Goal: Task Accomplishment & Management: Manage account settings

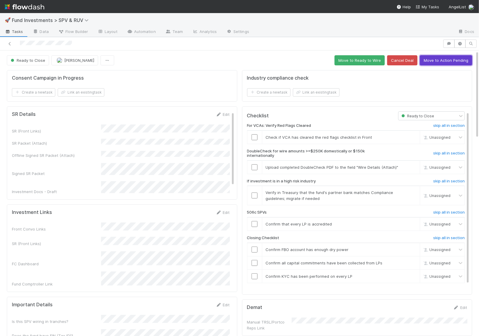
click at [448, 57] on button "Move to Action Pending" at bounding box center [445, 60] width 52 height 10
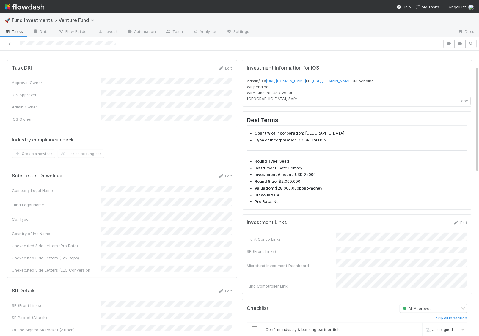
scroll to position [42, 0]
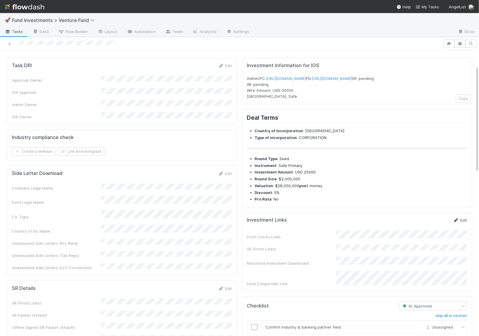
click at [461, 223] on link "Edit" at bounding box center [460, 220] width 14 height 5
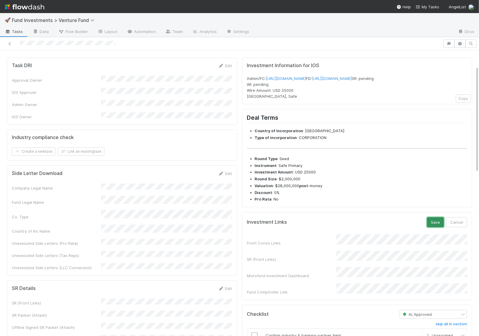
click at [437, 227] on button "Save" at bounding box center [435, 222] width 17 height 10
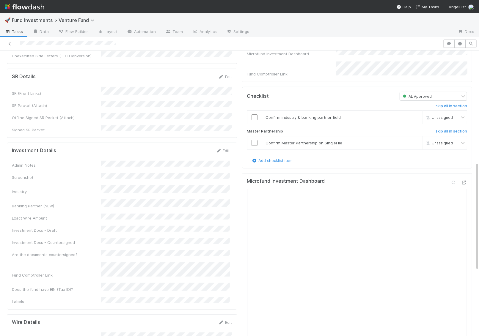
scroll to position [310, 0]
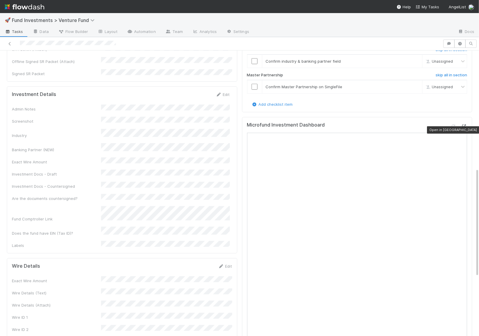
click at [463, 128] on icon at bounding box center [464, 126] width 6 height 4
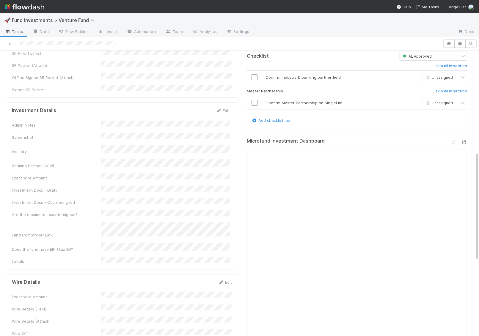
scroll to position [264, 0]
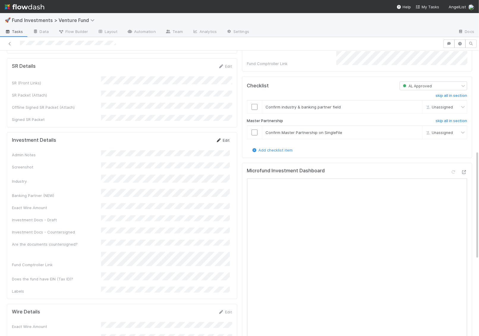
click at [225, 132] on div "Investment Details Edit Admin Notes Screenshot Industry Banking Partner (NEW) E…" at bounding box center [122, 215] width 230 height 167
click at [225, 138] on link "Edit" at bounding box center [223, 140] width 14 height 5
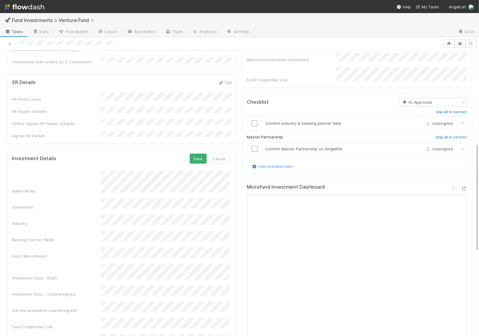
scroll to position [233, 0]
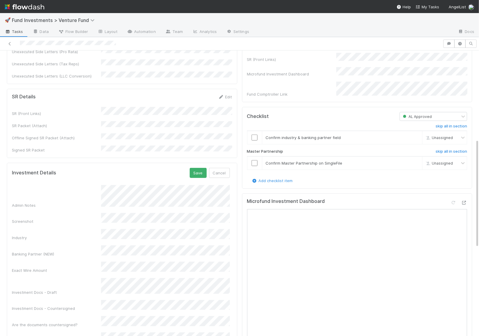
click at [116, 243] on div "Admin Notes Screenshot Industry Banking Partner (NEW) Exact Wire Amount Investm…" at bounding box center [121, 280] width 218 height 191
click at [197, 168] on button "Save" at bounding box center [198, 173] width 17 height 10
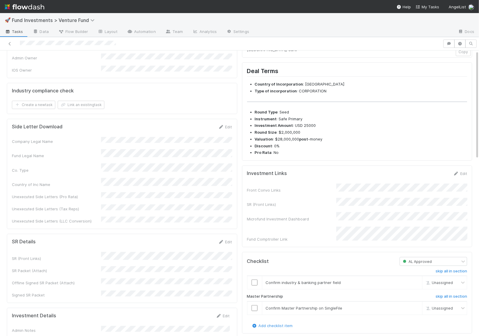
scroll to position [0, 0]
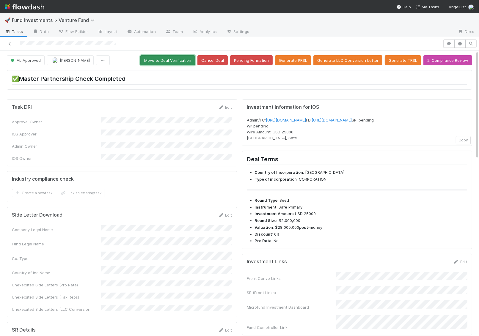
click at [178, 59] on button "Move to Deal Verification" at bounding box center [167, 60] width 55 height 10
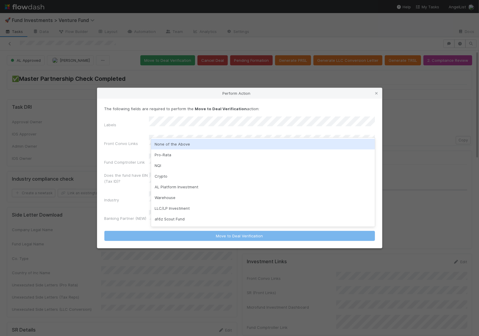
click at [173, 145] on div "None of the Above" at bounding box center [263, 144] width 224 height 11
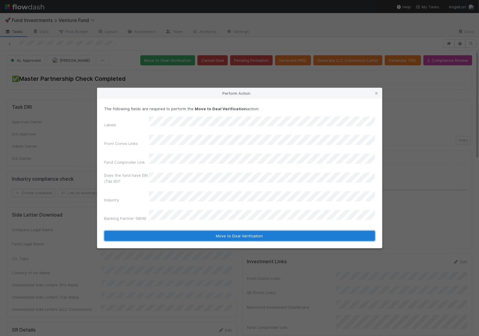
click at [184, 231] on button "Move to Deal Verification" at bounding box center [239, 236] width 270 height 10
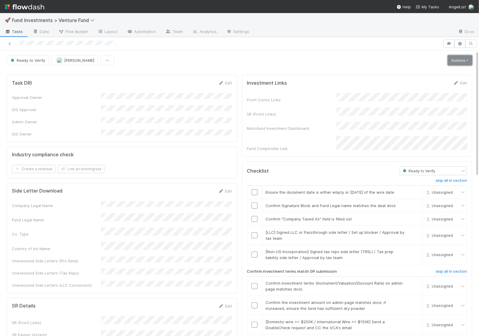
click at [454, 61] on link "Actions" at bounding box center [459, 60] width 24 height 10
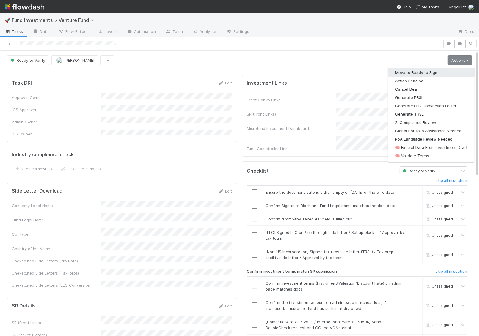
click at [442, 73] on button "Move to Ready to Sign" at bounding box center [431, 72] width 86 height 8
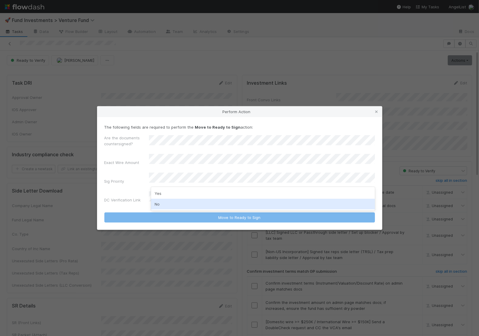
click at [181, 204] on div "No" at bounding box center [263, 204] width 224 height 11
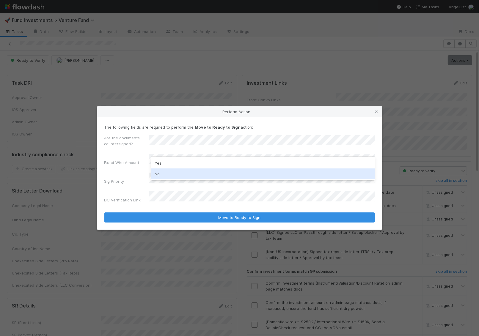
click at [188, 175] on div "No" at bounding box center [263, 173] width 224 height 11
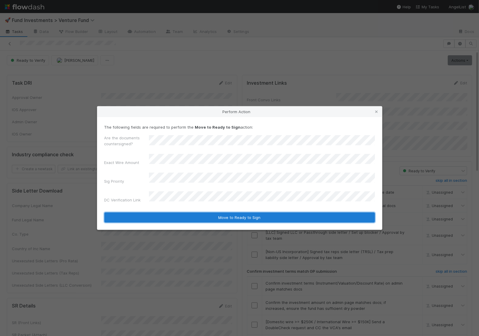
click at [191, 214] on button "Move to Ready to Sign" at bounding box center [239, 217] width 270 height 10
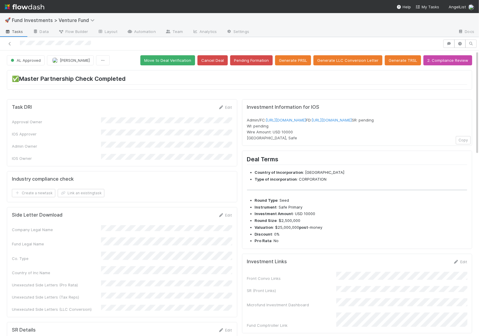
scroll to position [6, 0]
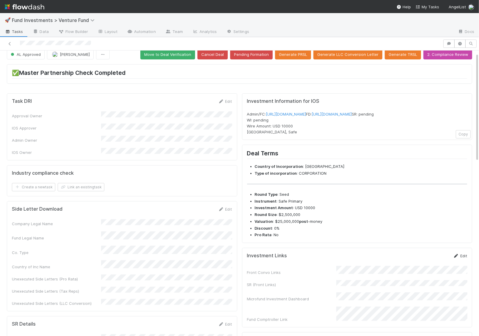
click at [460, 258] on link "Edit" at bounding box center [460, 255] width 14 height 5
click at [439, 275] on form "Investment Links Save Cancel Front Convo Links SR (Front Links) Microfund Inves…" at bounding box center [357, 292] width 220 height 78
click at [437, 263] on button "Save" at bounding box center [435, 258] width 17 height 10
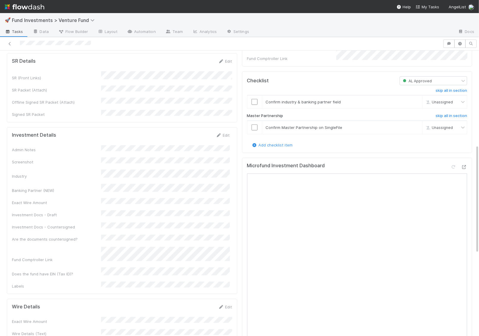
scroll to position [277, 0]
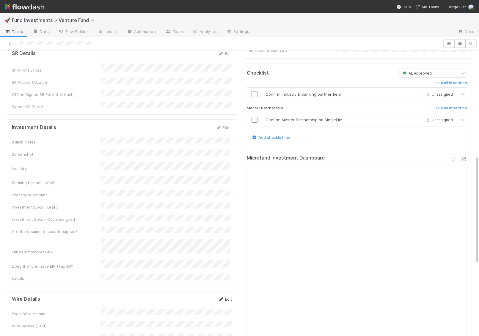
click at [228, 297] on link "Edit" at bounding box center [225, 299] width 14 height 5
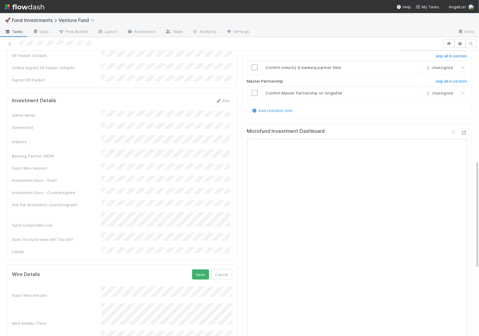
scroll to position [309, 0]
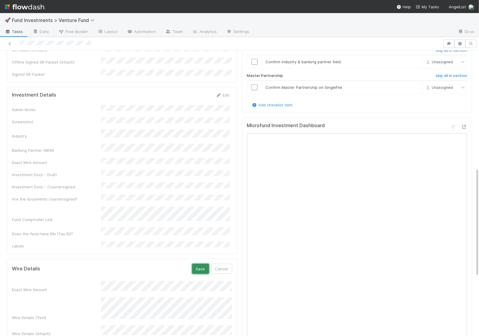
click at [196, 264] on button "Save" at bounding box center [200, 269] width 17 height 10
click at [225, 93] on link "Edit" at bounding box center [223, 95] width 14 height 5
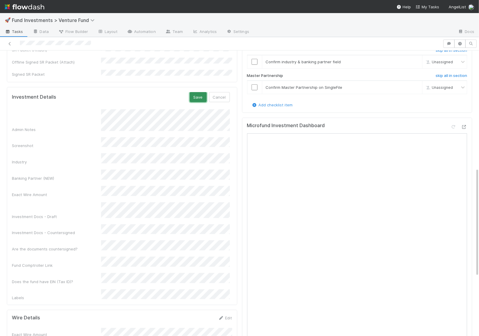
click at [200, 92] on button "Save" at bounding box center [198, 97] width 17 height 10
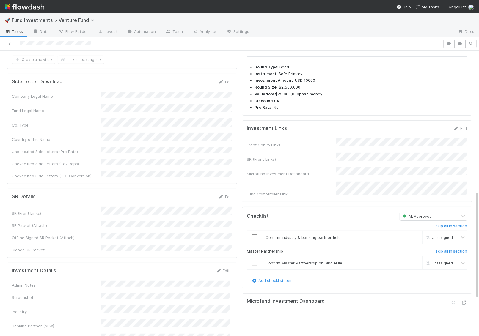
scroll to position [0, 0]
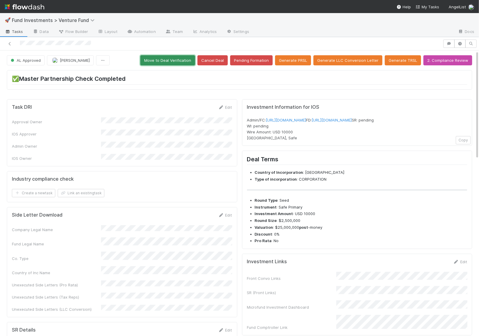
click at [185, 60] on button "Move to Deal Verification" at bounding box center [167, 60] width 55 height 10
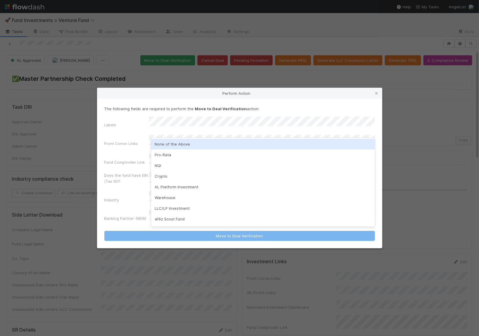
click at [172, 145] on div "None of the Above" at bounding box center [263, 144] width 224 height 11
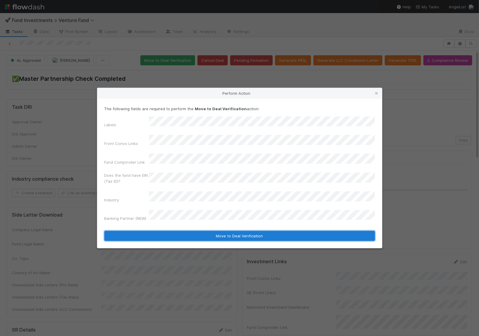
click at [194, 231] on button "Move to Deal Verification" at bounding box center [239, 236] width 270 height 10
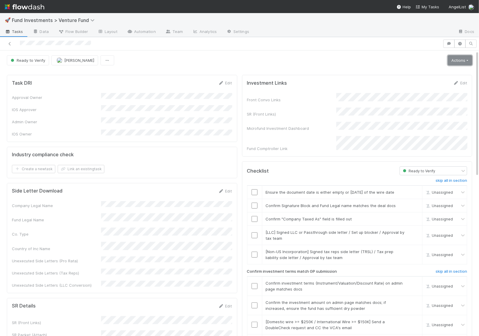
click at [462, 62] on link "Actions" at bounding box center [459, 60] width 24 height 10
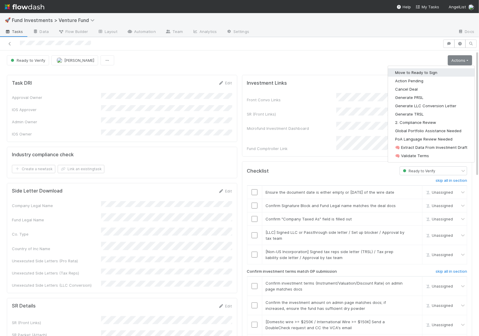
click at [450, 74] on button "Move to Ready to Sign" at bounding box center [431, 72] width 86 height 8
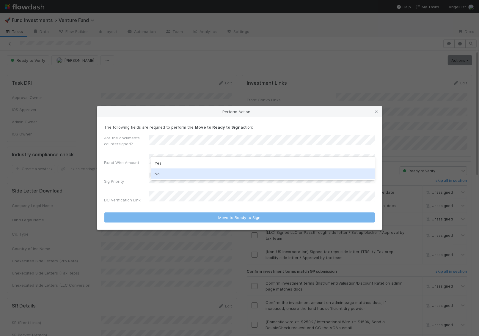
click at [168, 175] on div "No" at bounding box center [263, 173] width 224 height 11
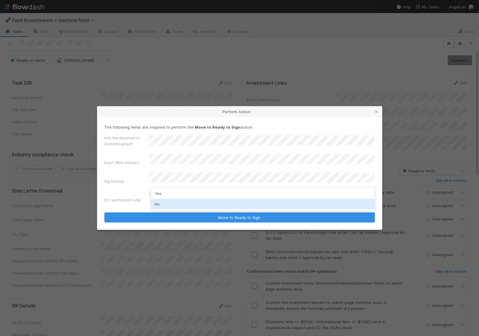
click at [163, 203] on div "No" at bounding box center [263, 204] width 224 height 11
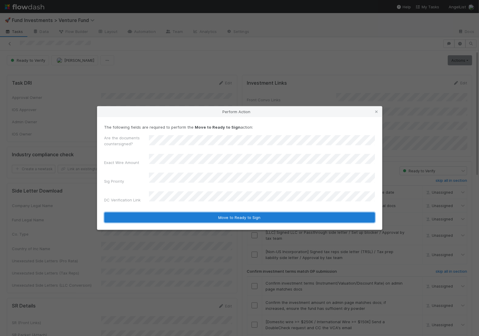
click at [168, 213] on button "Move to Ready to Sign" at bounding box center [239, 217] width 270 height 10
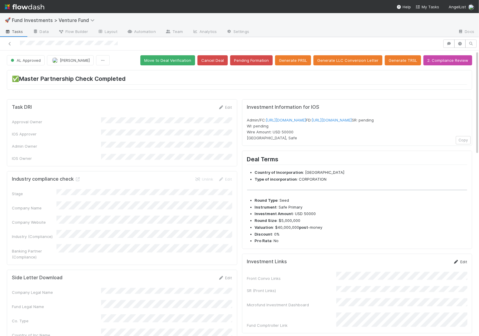
click at [457, 264] on icon at bounding box center [456, 262] width 6 height 4
click at [433, 269] on button "Save" at bounding box center [435, 264] width 17 height 10
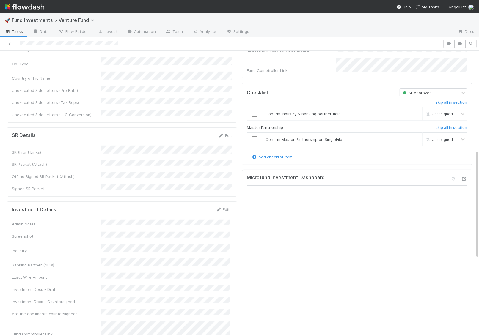
scroll to position [264, 0]
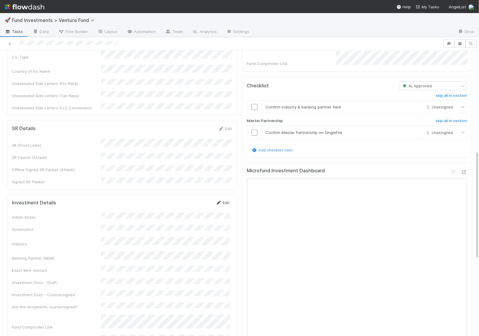
click at [221, 201] on icon at bounding box center [219, 203] width 6 height 4
click at [197, 200] on button "Save" at bounding box center [198, 205] width 17 height 10
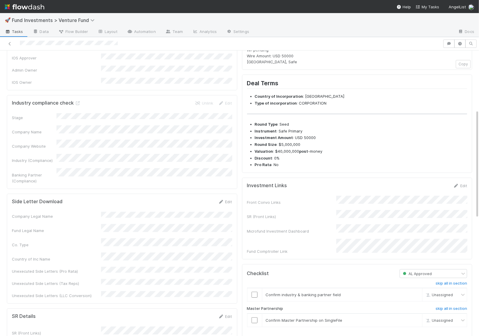
scroll to position [0, 0]
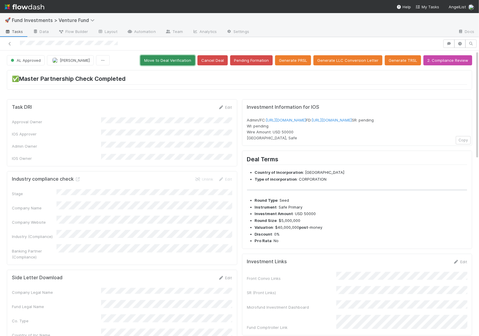
click at [182, 59] on button "Move to Deal Verification" at bounding box center [167, 60] width 55 height 10
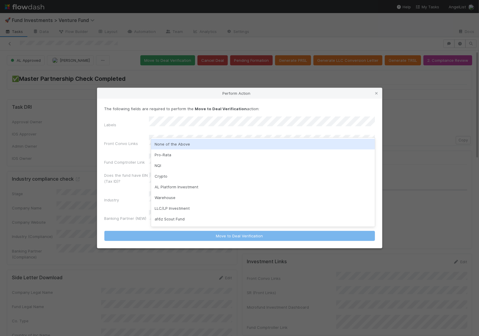
click at [194, 145] on div "None of the Above" at bounding box center [263, 144] width 224 height 11
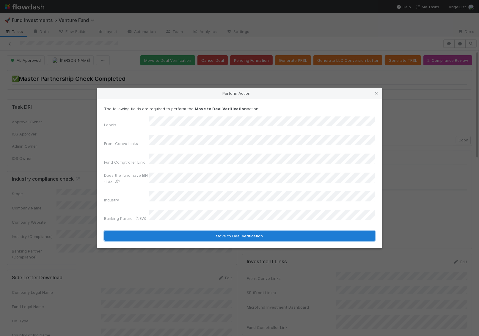
click at [181, 231] on button "Move to Deal Verification" at bounding box center [239, 236] width 270 height 10
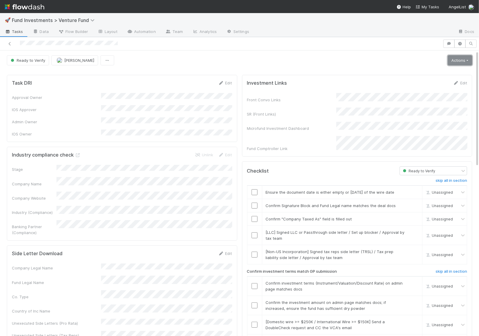
click at [462, 61] on link "Actions" at bounding box center [459, 60] width 24 height 10
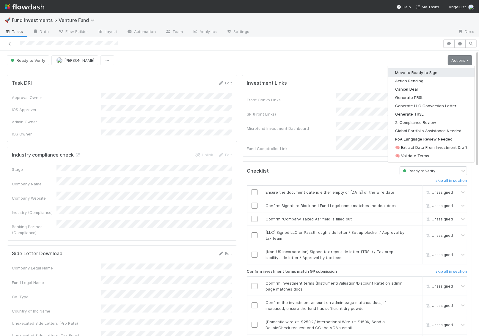
click at [451, 71] on button "Move to Ready to Sign" at bounding box center [431, 72] width 86 height 8
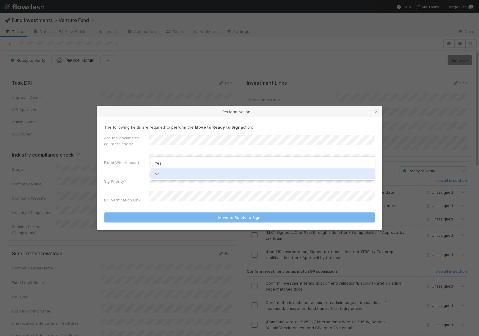
click at [174, 173] on div "No" at bounding box center [263, 173] width 224 height 11
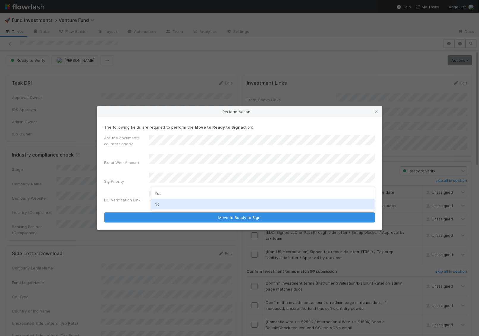
click at [169, 202] on div "No" at bounding box center [263, 204] width 224 height 11
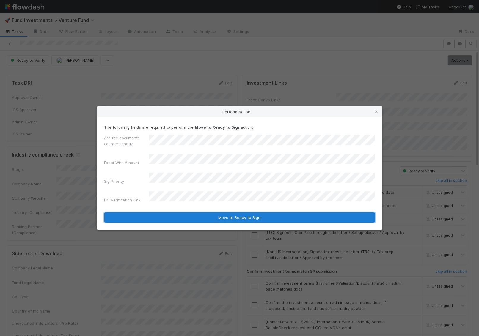
click at [169, 212] on button "Move to Ready to Sign" at bounding box center [239, 217] width 270 height 10
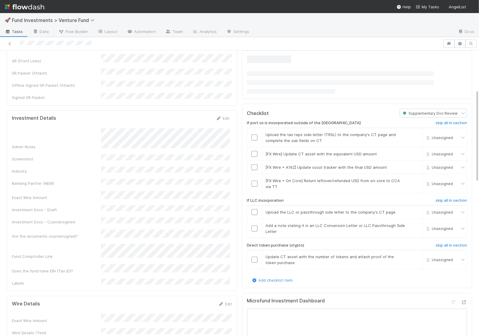
scroll to position [184, 0]
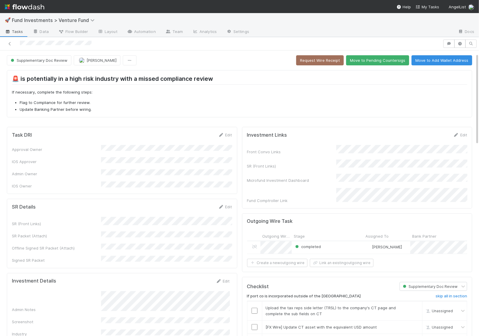
scroll to position [14, 0]
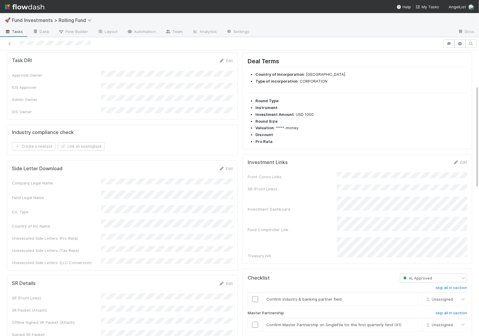
scroll to position [97, 0]
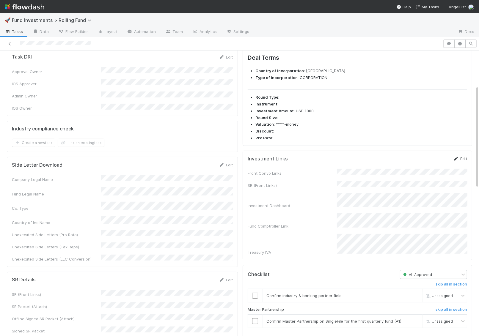
click at [460, 156] on link "Edit" at bounding box center [460, 158] width 14 height 5
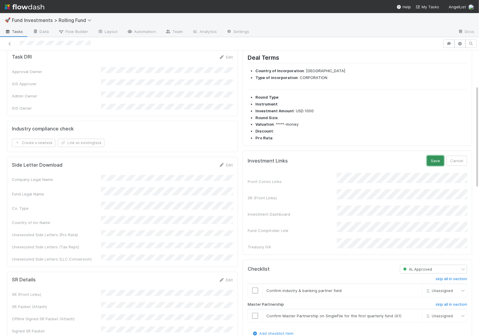
click at [435, 156] on button "Save" at bounding box center [435, 161] width 17 height 10
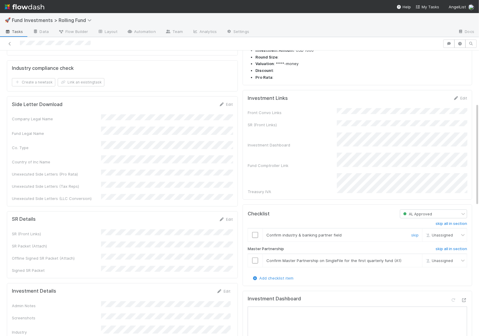
scroll to position [182, 0]
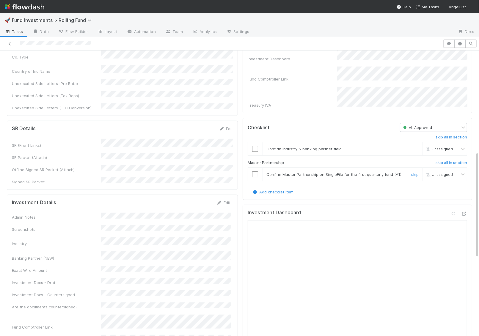
scroll to position [270, 0]
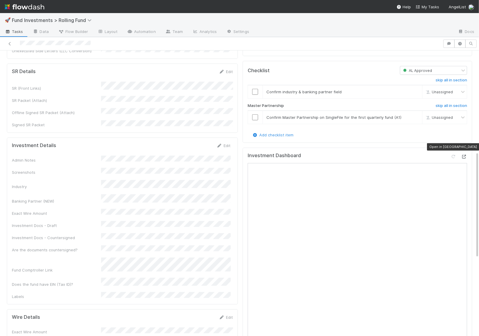
click at [465, 155] on icon at bounding box center [464, 157] width 6 height 4
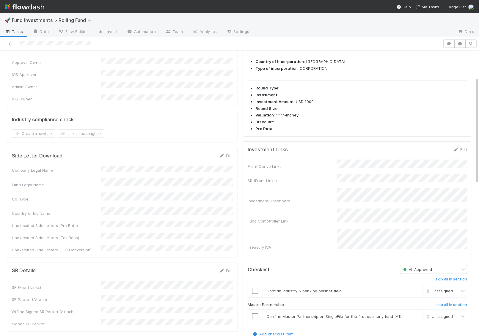
scroll to position [0, 0]
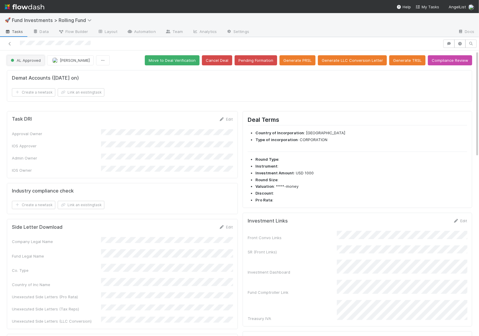
click at [27, 59] on span "AL Approved" at bounding box center [25, 60] width 31 height 5
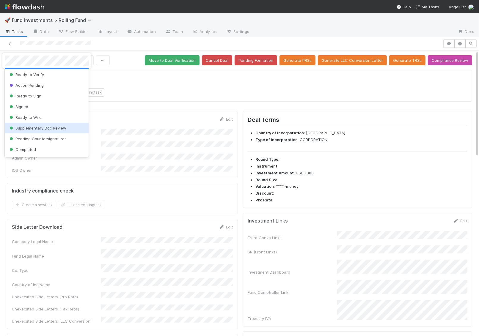
scroll to position [79, 0]
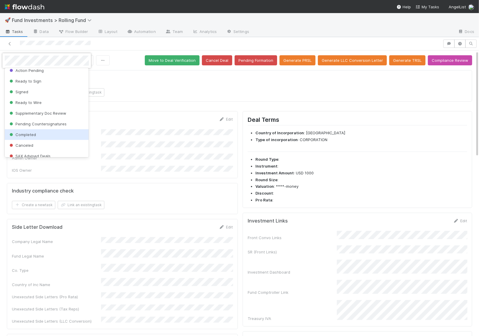
click at [33, 131] on div "Completed" at bounding box center [47, 134] width 84 height 11
